Goal: Find specific page/section: Find specific page/section

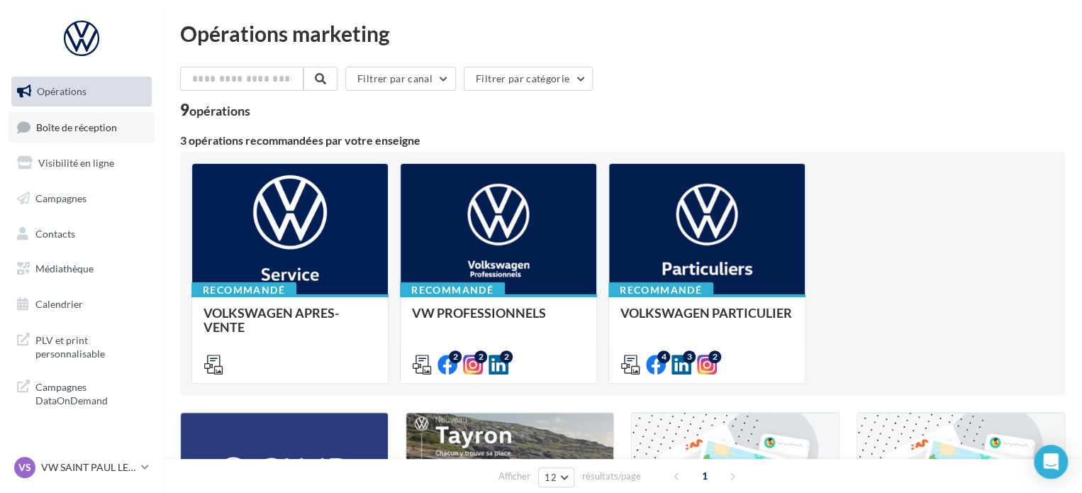
click at [84, 135] on link "Boîte de réception" at bounding box center [82, 127] width 146 height 30
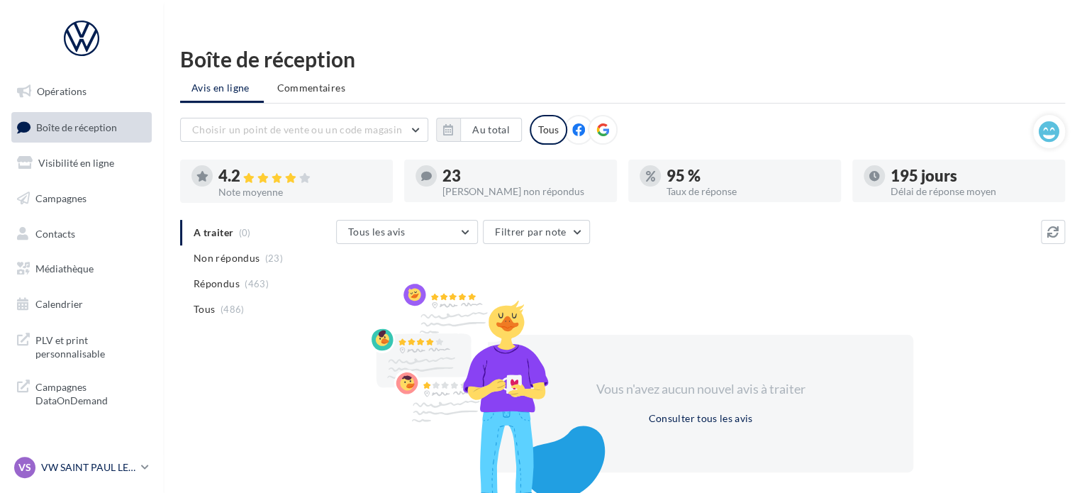
click at [123, 470] on p "VW SAINT PAUL LES DAX" at bounding box center [88, 467] width 94 height 14
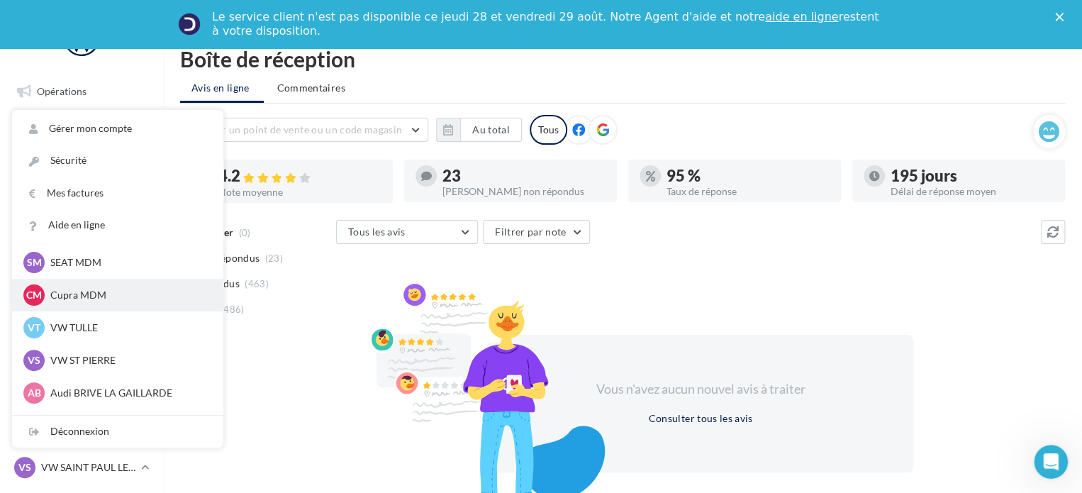
scroll to position [131, 0]
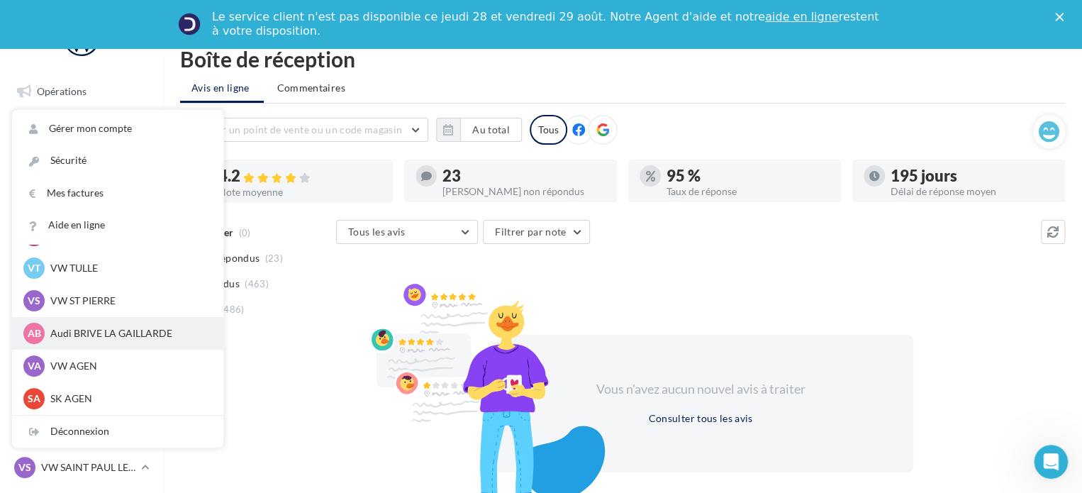
click at [120, 335] on p "Audi BRIVE LA GAILLARDE" at bounding box center [128, 333] width 156 height 14
